Goal: Information Seeking & Learning: Check status

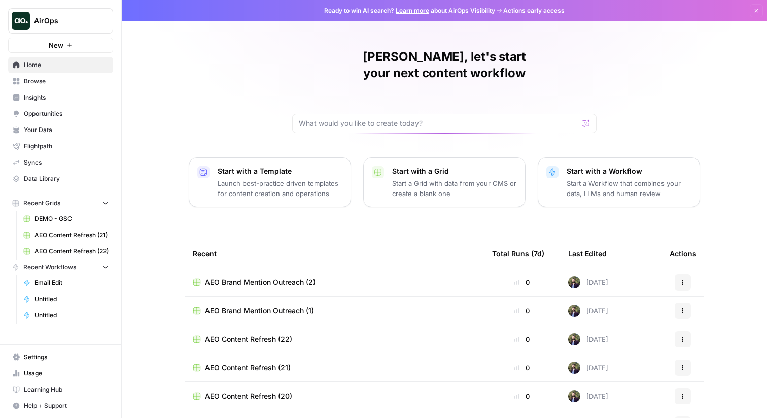
click at [56, 114] on span "Opportunities" at bounding box center [66, 113] width 85 height 9
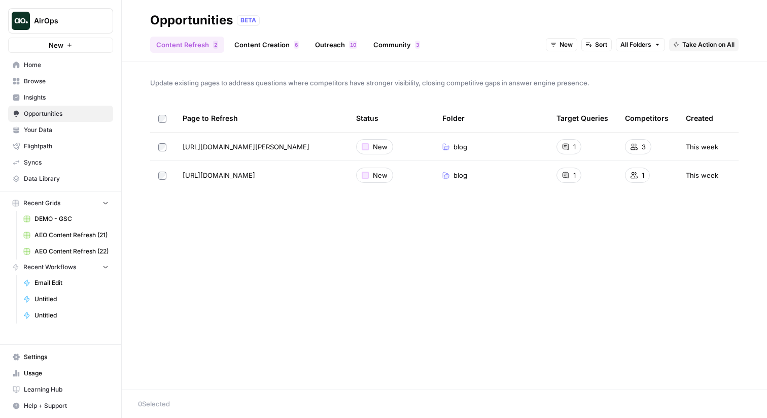
click at [60, 99] on span "Insights" at bounding box center [66, 97] width 85 height 9
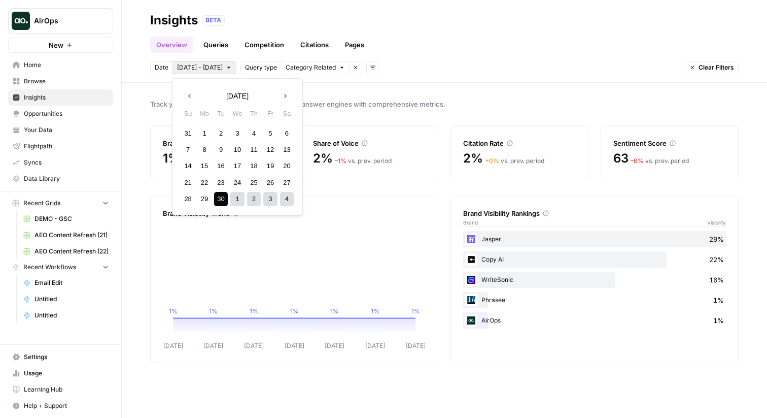
click at [187, 71] on span "[DATE] - [DATE]" at bounding box center [200, 67] width 46 height 9
click at [188, 183] on div "21" at bounding box center [188, 183] width 14 height 14
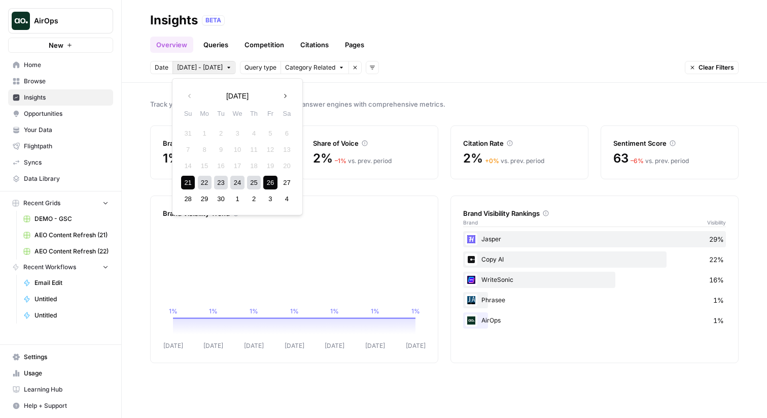
click at [274, 184] on div "26" at bounding box center [270, 183] width 14 height 14
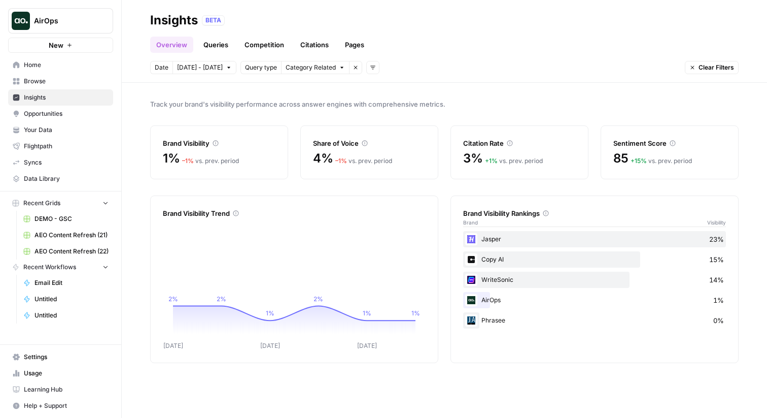
click at [193, 72] on span "[DATE] - [DATE]" at bounding box center [200, 67] width 46 height 9
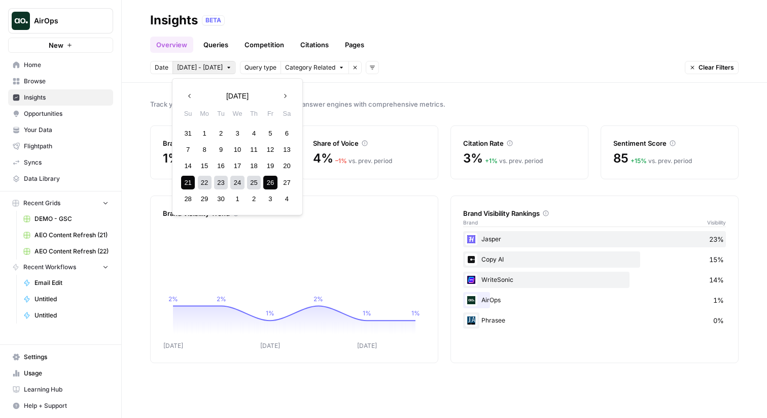
click at [429, 89] on div "Track your brand's visibility performance across answer engines with comprehens…" at bounding box center [444, 250] width 645 height 335
